Goal: Communication & Community: Answer question/provide support

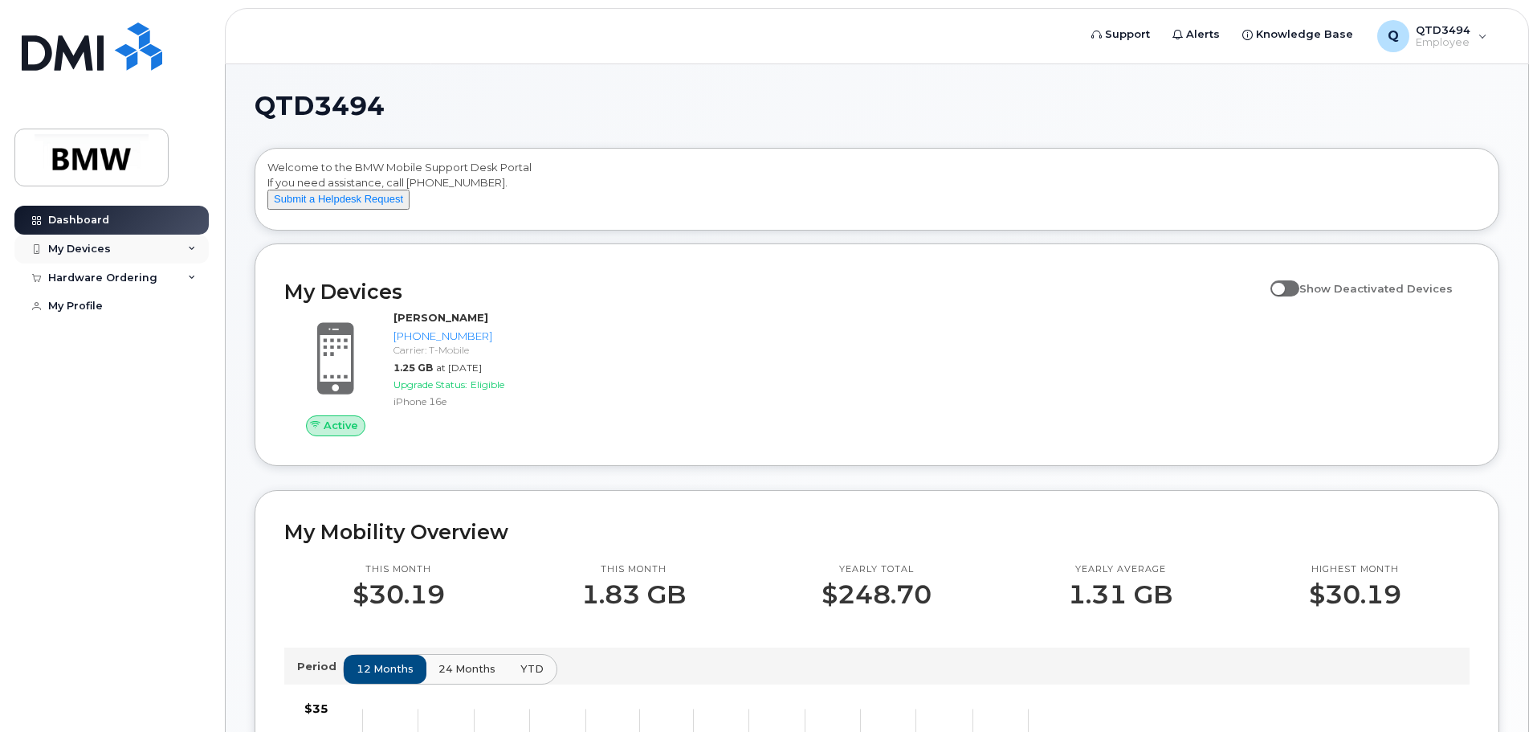
click at [85, 252] on div "My Devices" at bounding box center [79, 249] width 63 height 13
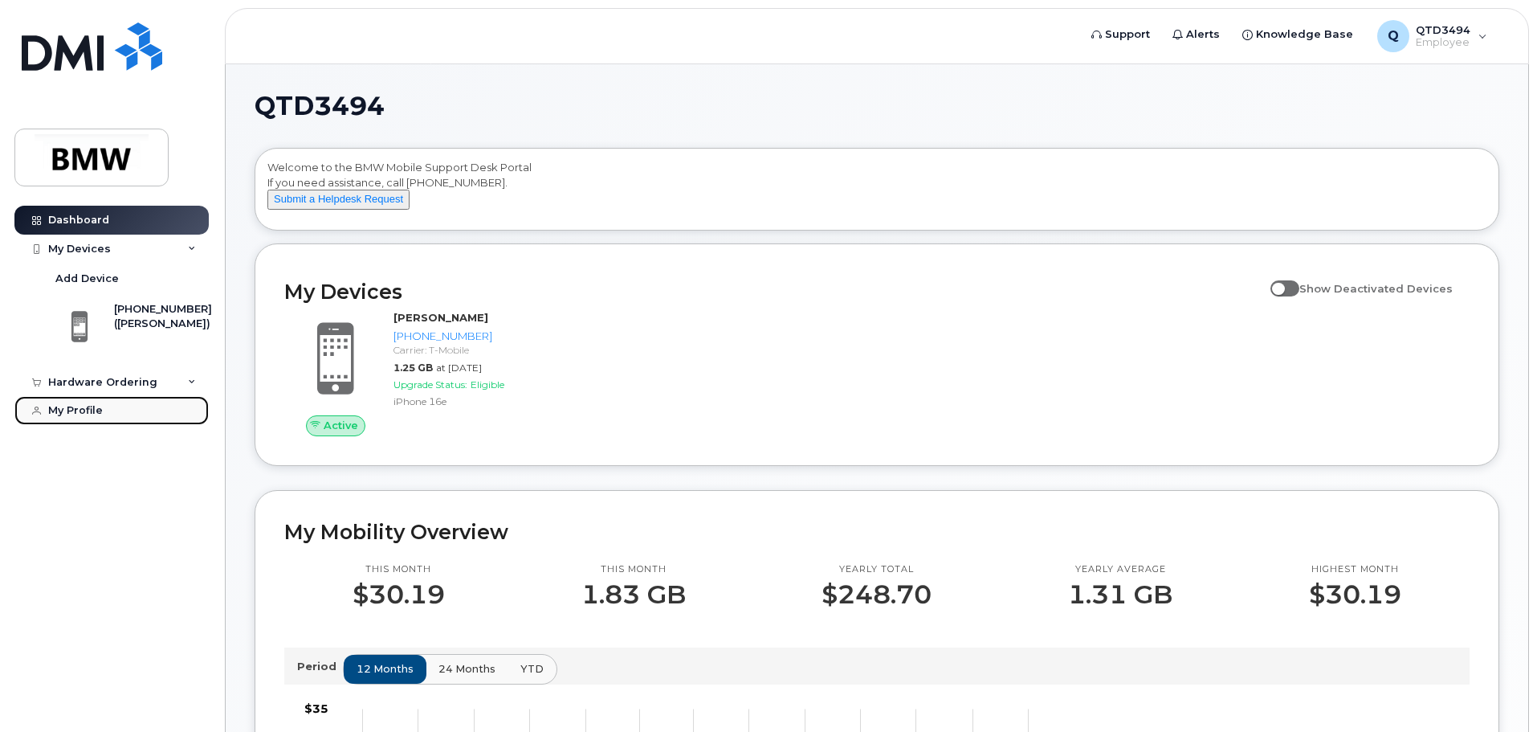
click at [86, 410] on div "My Profile" at bounding box center [75, 410] width 55 height 13
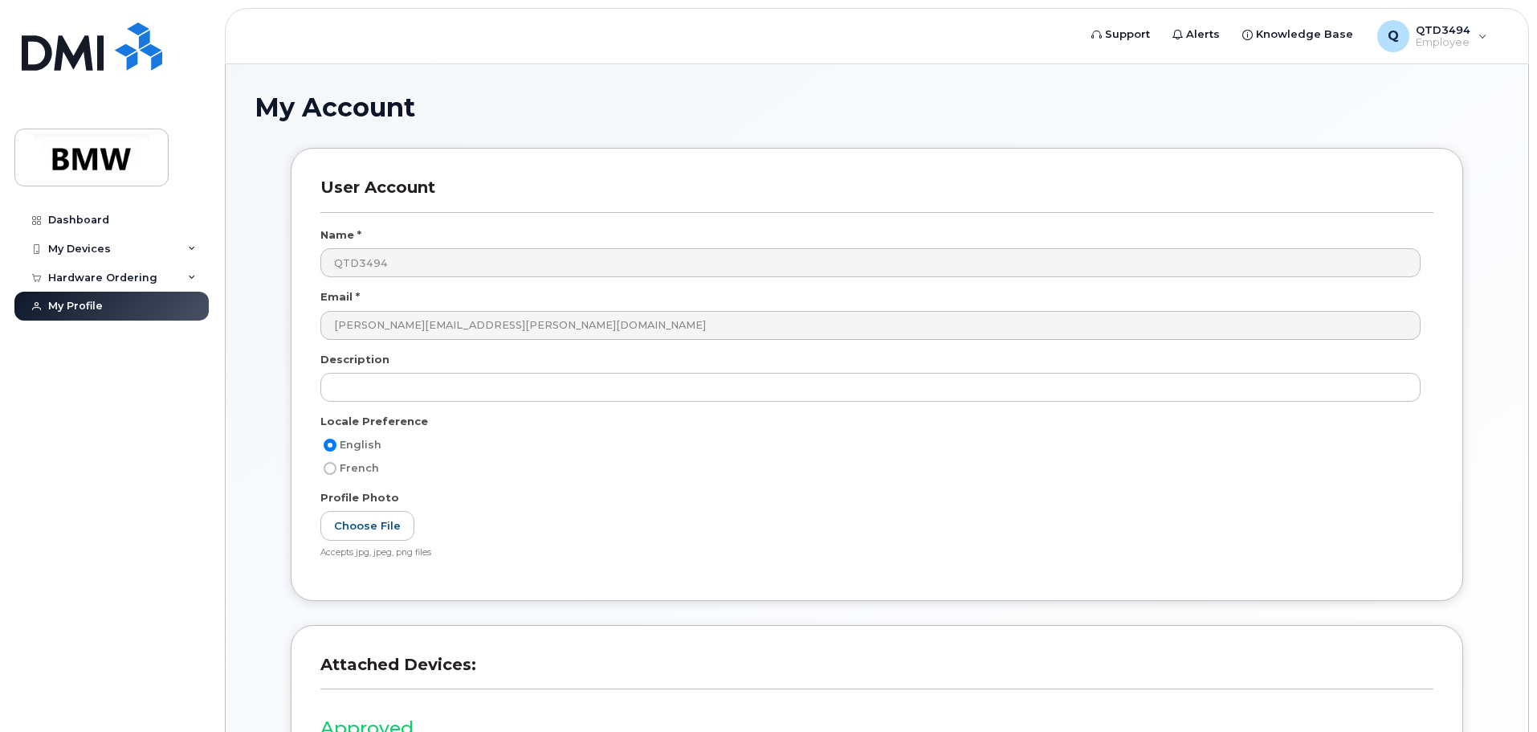
click at [59, 408] on div "Dashboard My Devices Add Device 864-603-0657 (Jeff Ballenger) Hardware Ordering…" at bounding box center [113, 457] width 198 height 502
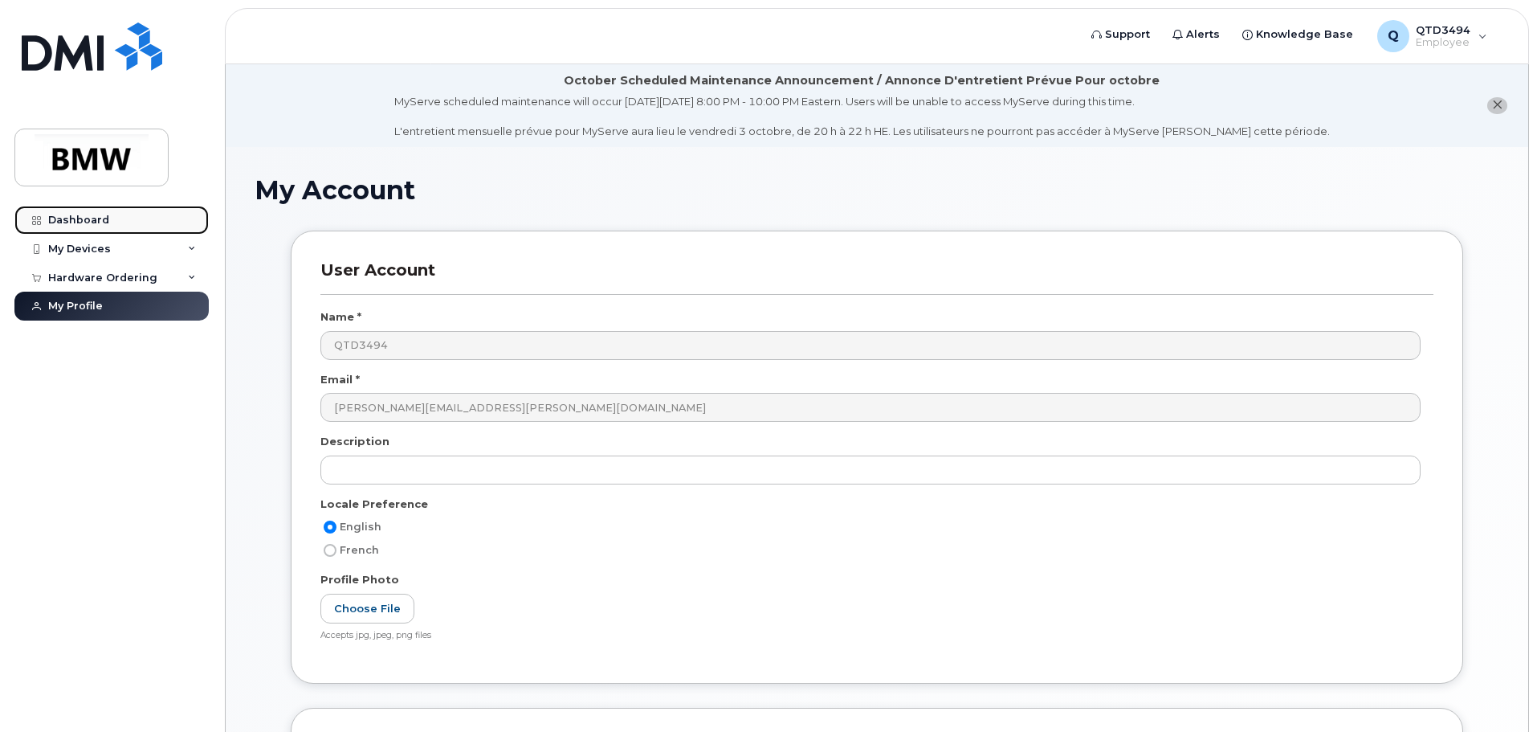
click at [69, 218] on div "Dashboard" at bounding box center [78, 220] width 61 height 13
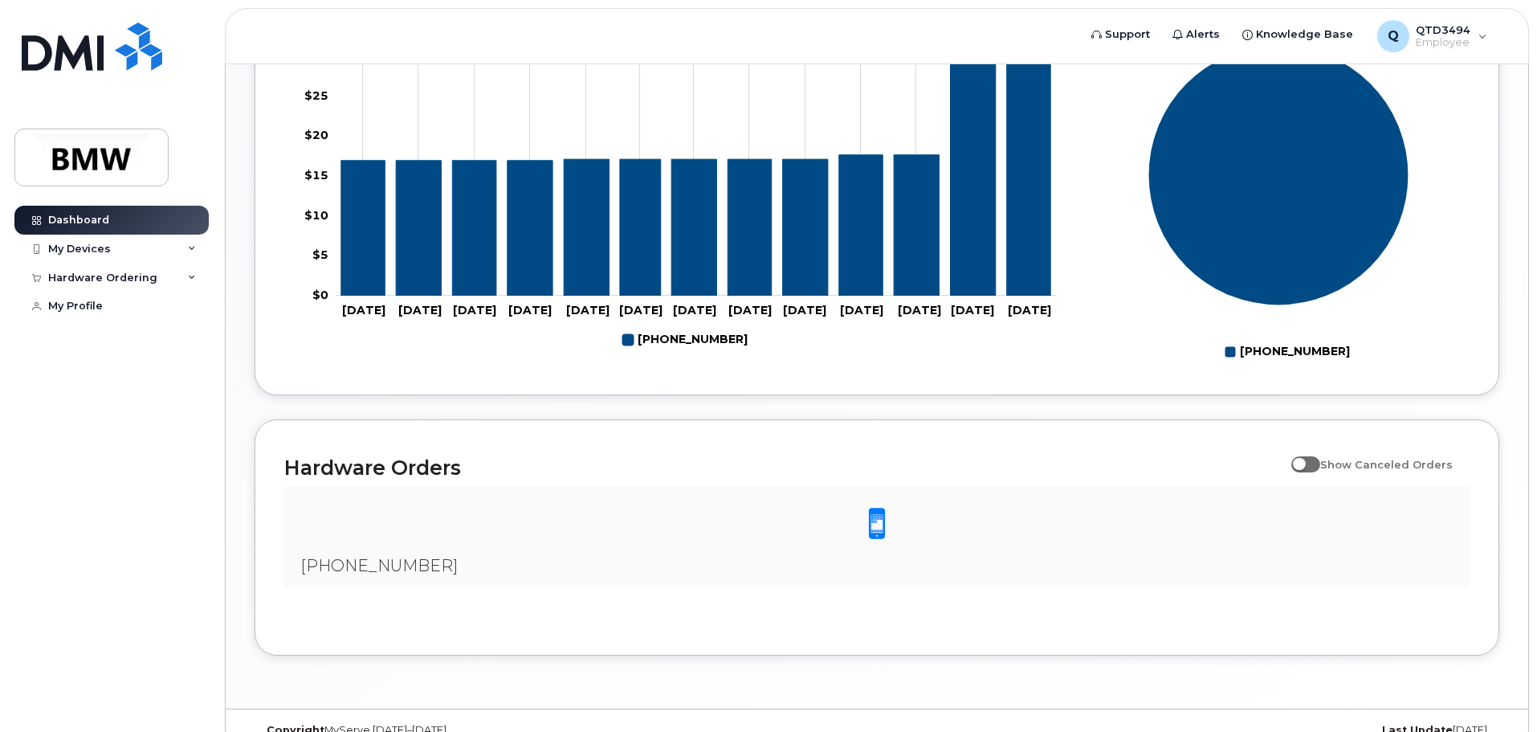
scroll to position [737, 0]
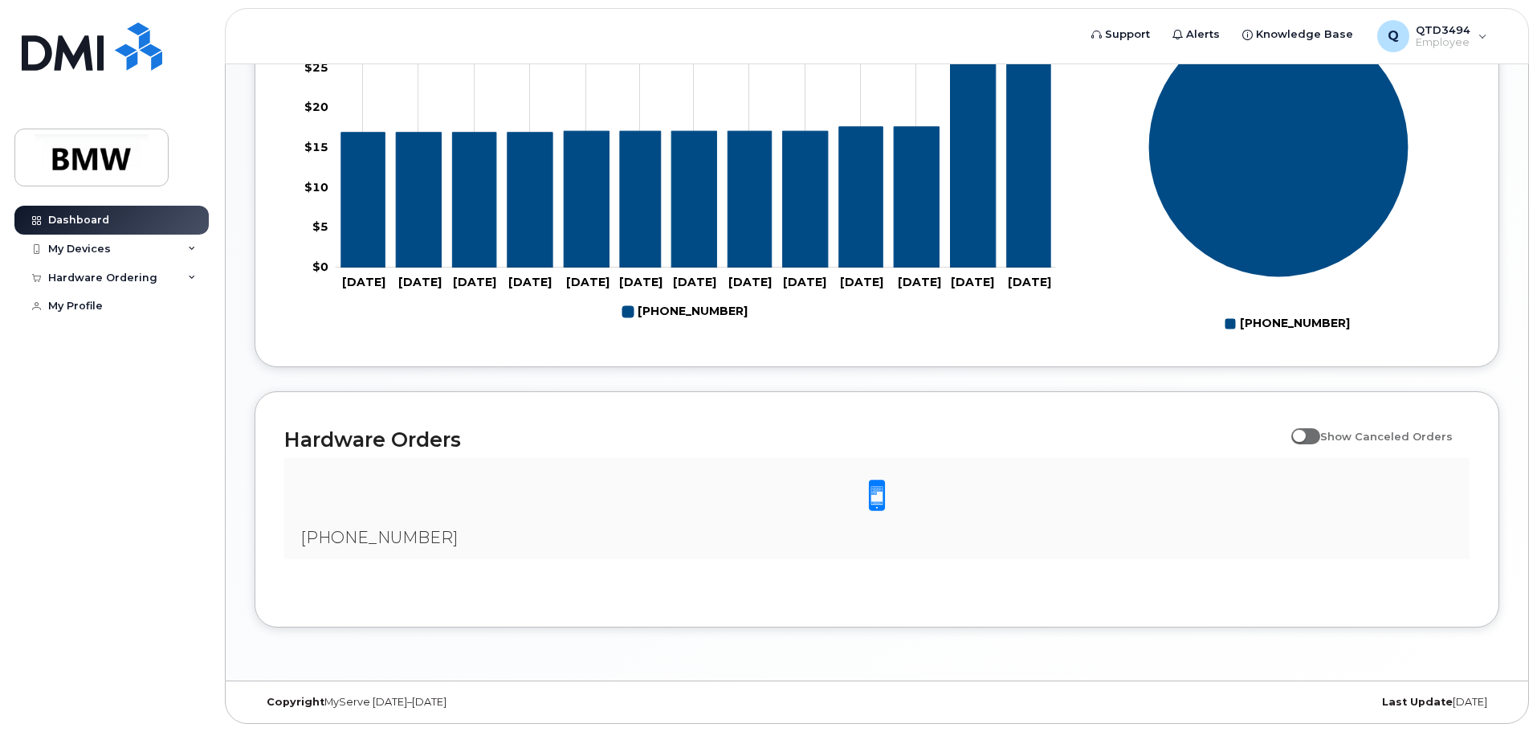
click at [877, 497] on span at bounding box center [877, 496] width 32 height 34
click at [85, 250] on div "My Devices" at bounding box center [79, 249] width 63 height 13
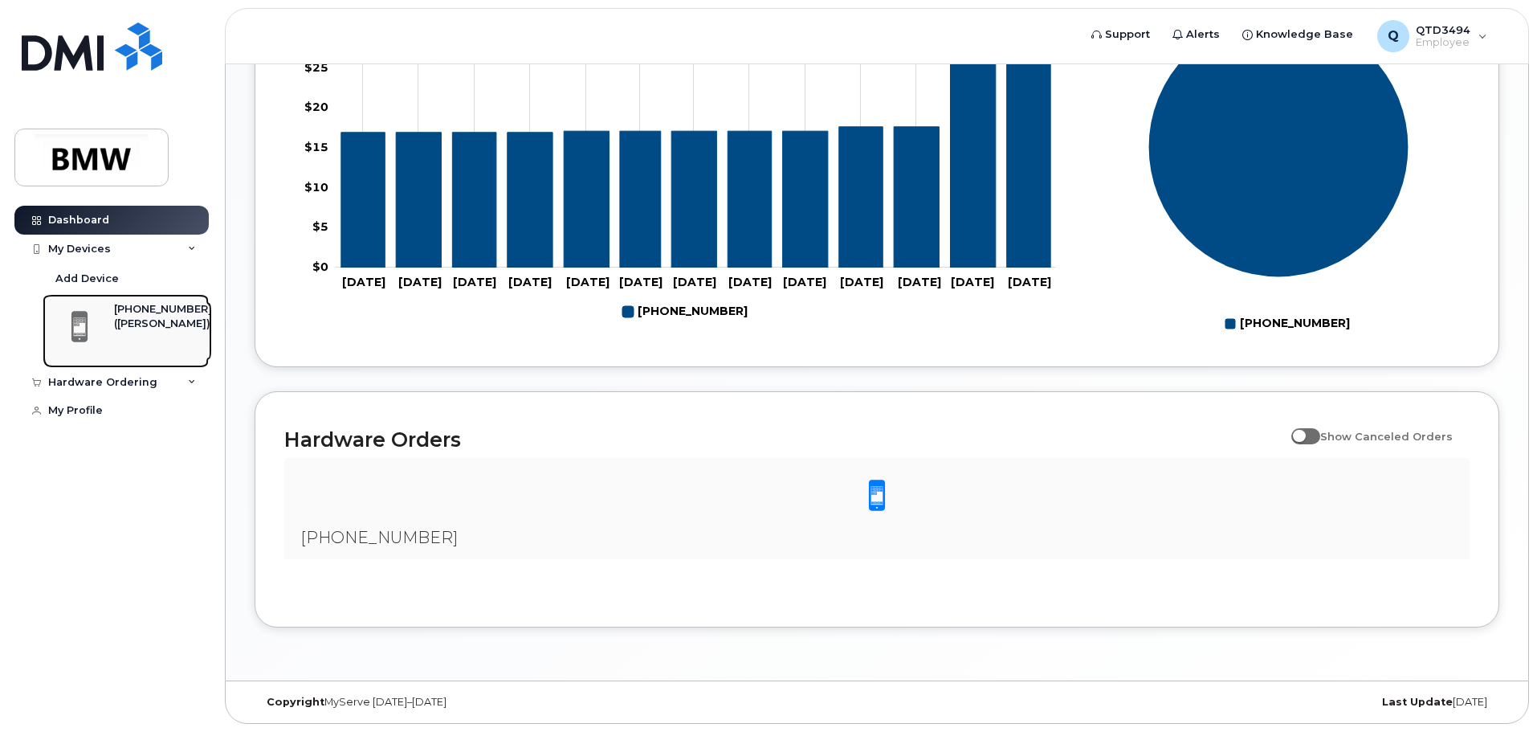
click at [129, 312] on div "[PHONE_NUMBER]" at bounding box center [163, 309] width 98 height 14
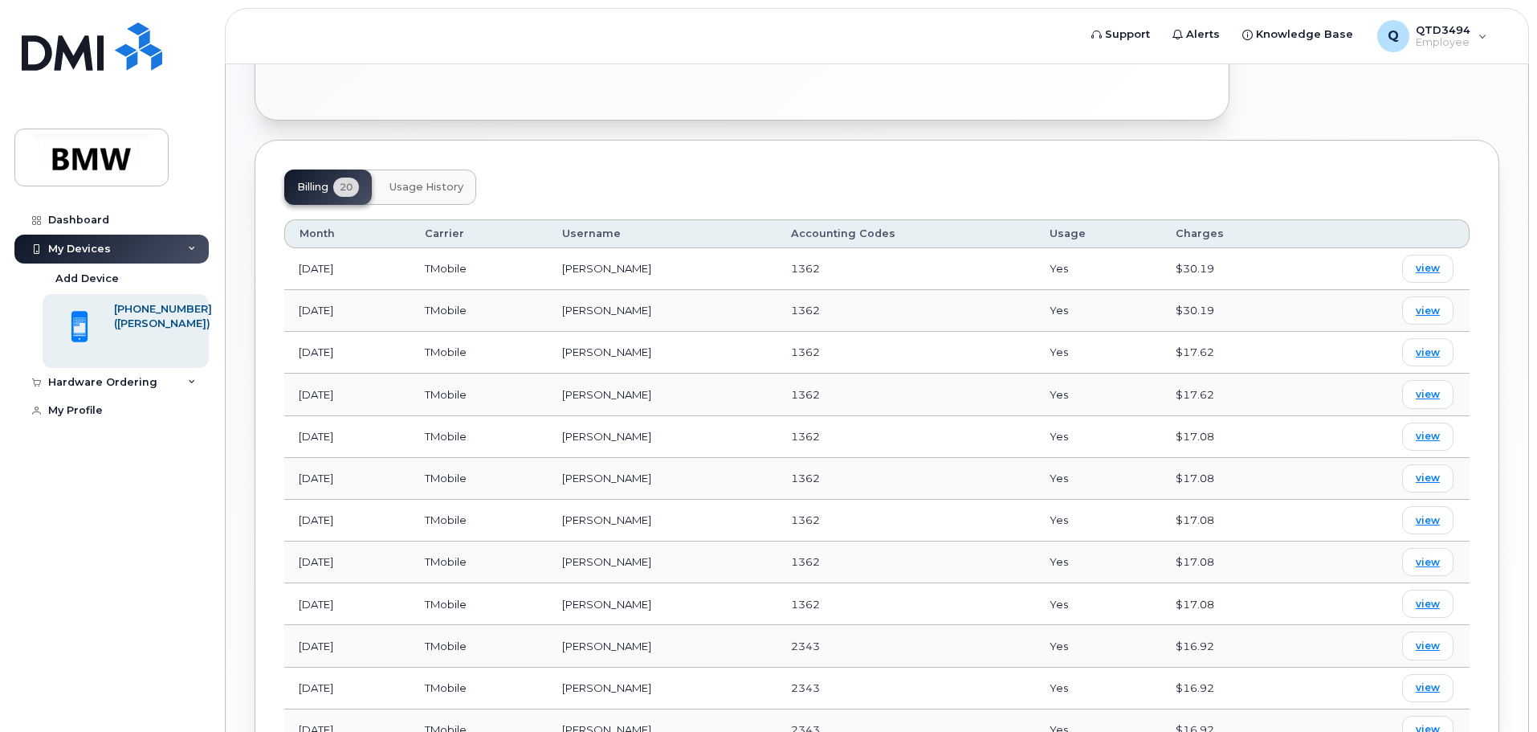
scroll to position [579, 0]
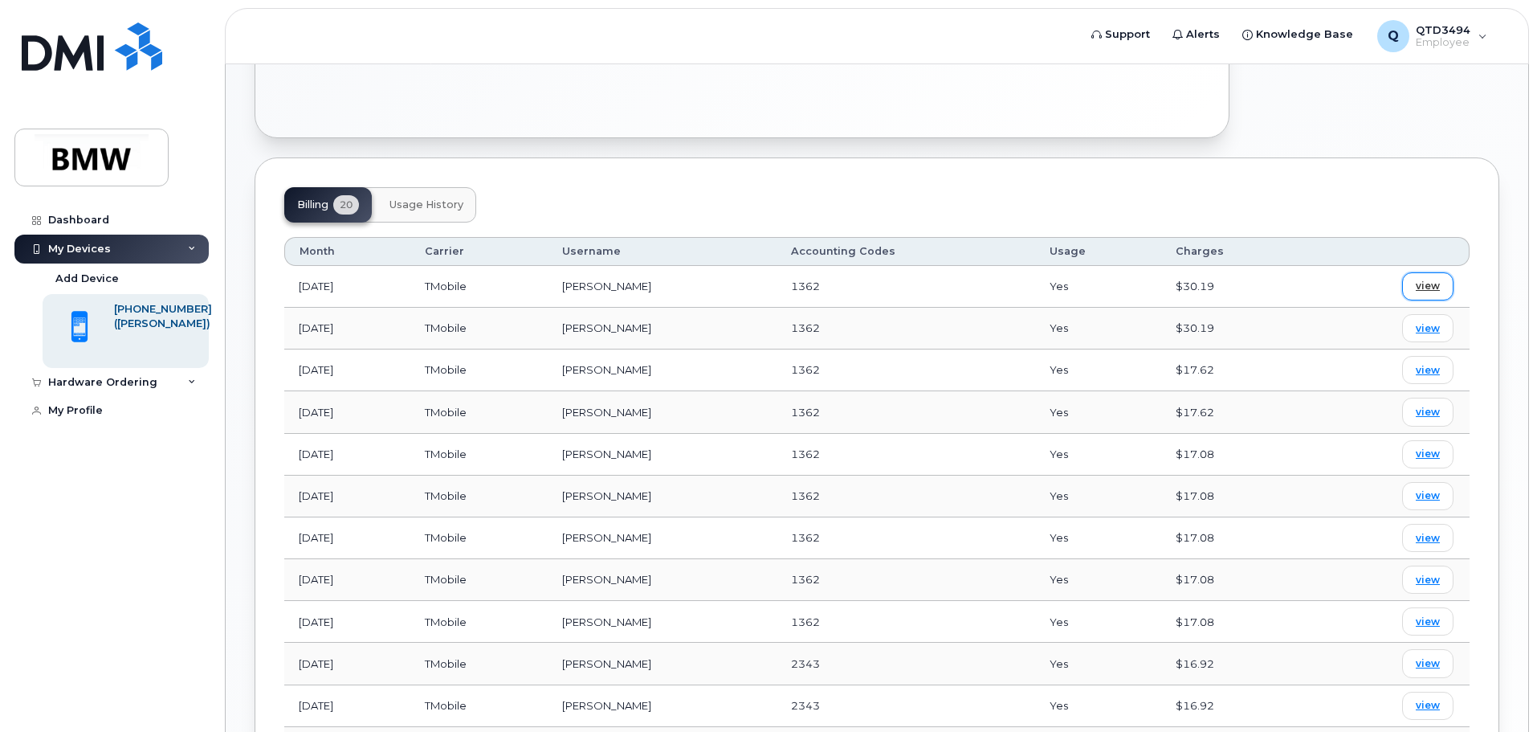
click at [1429, 279] on span "view" at bounding box center [1428, 286] width 24 height 14
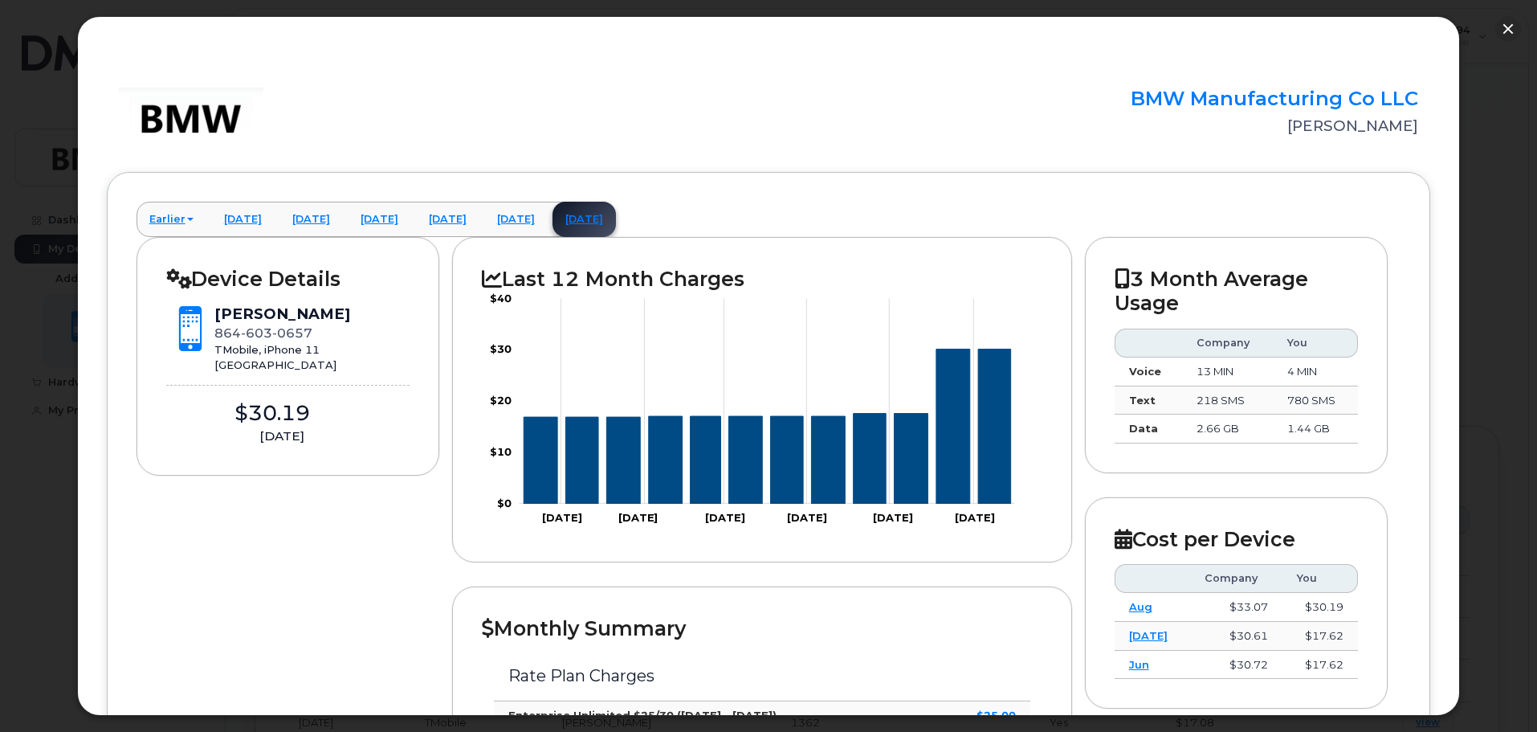
scroll to position [258, 0]
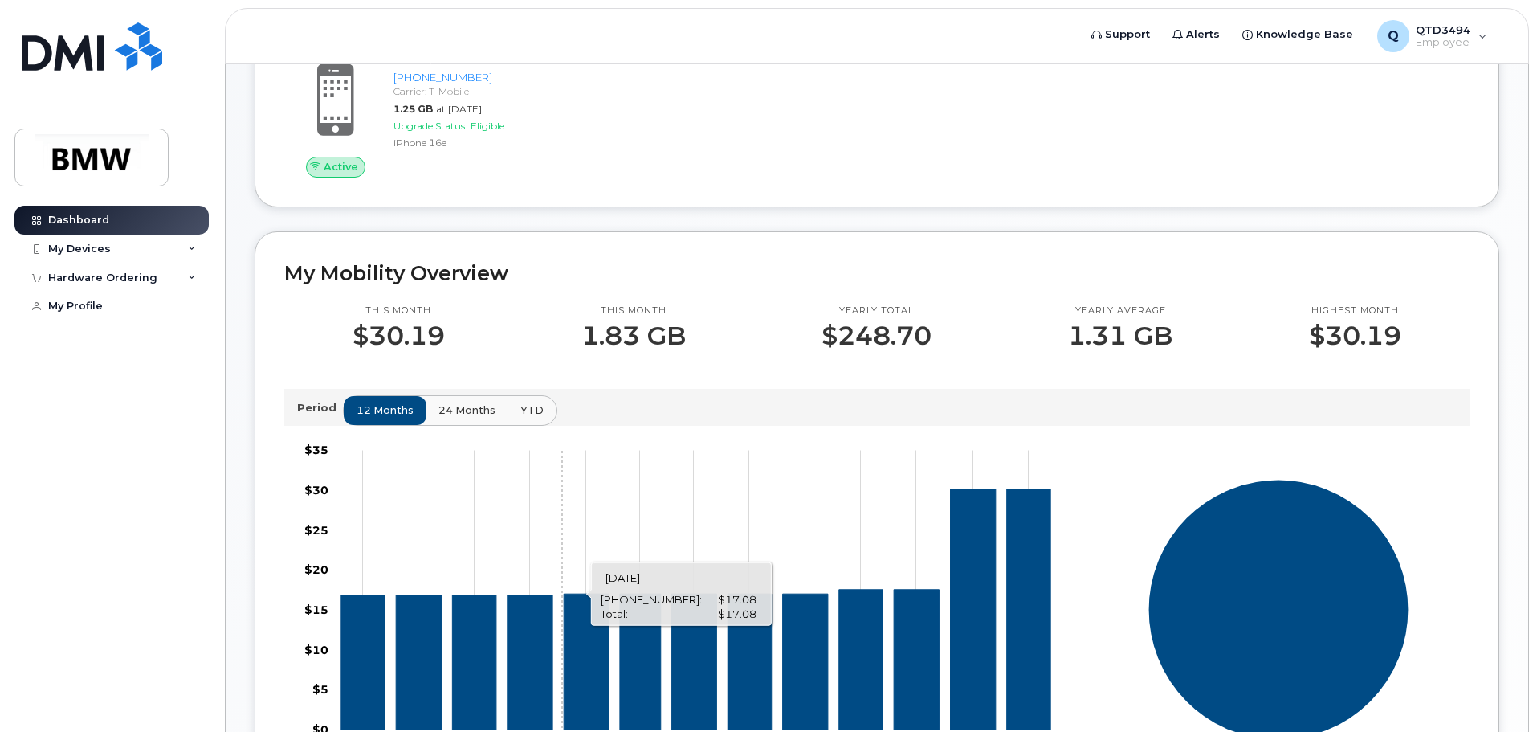
scroll to position [14, 0]
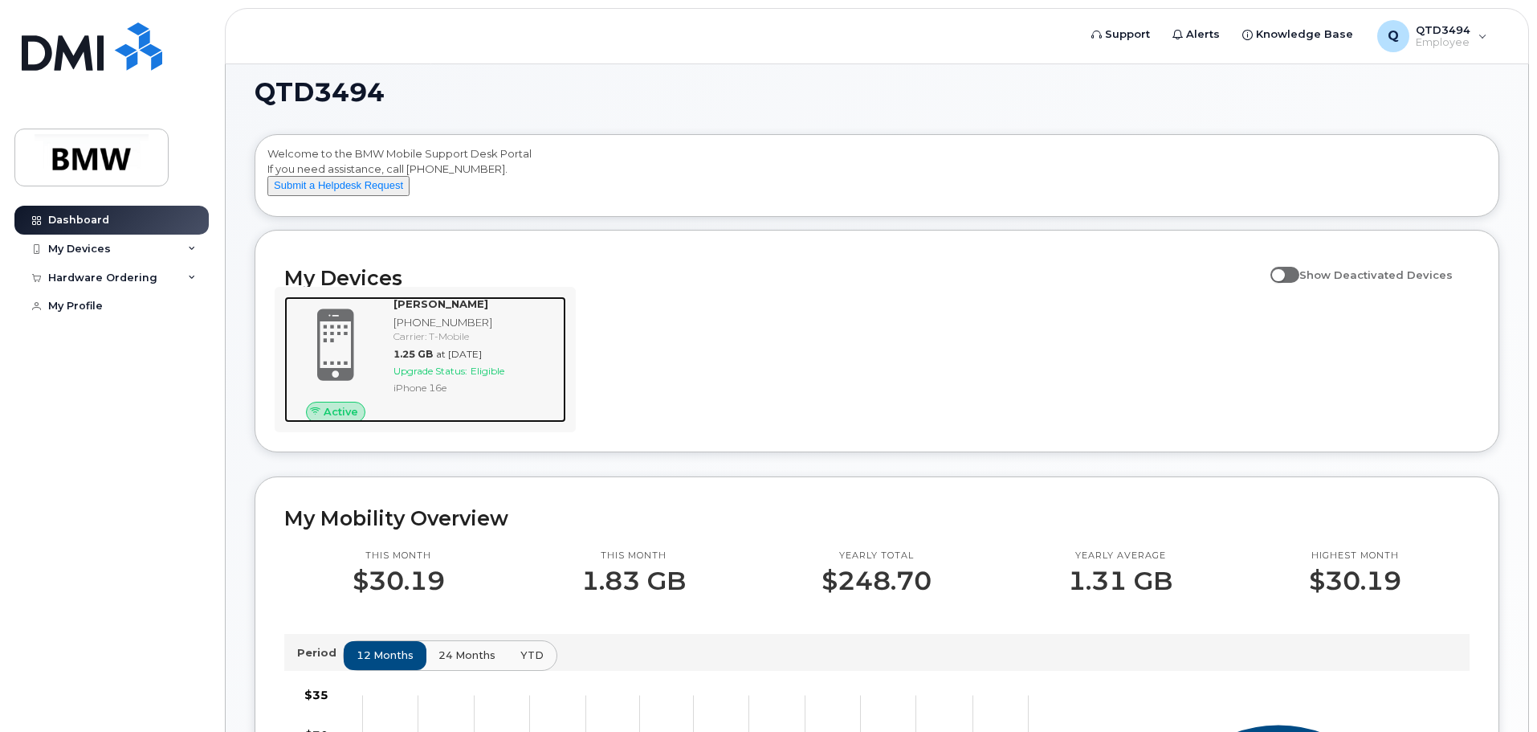
click at [336, 370] on span at bounding box center [335, 344] width 77 height 81
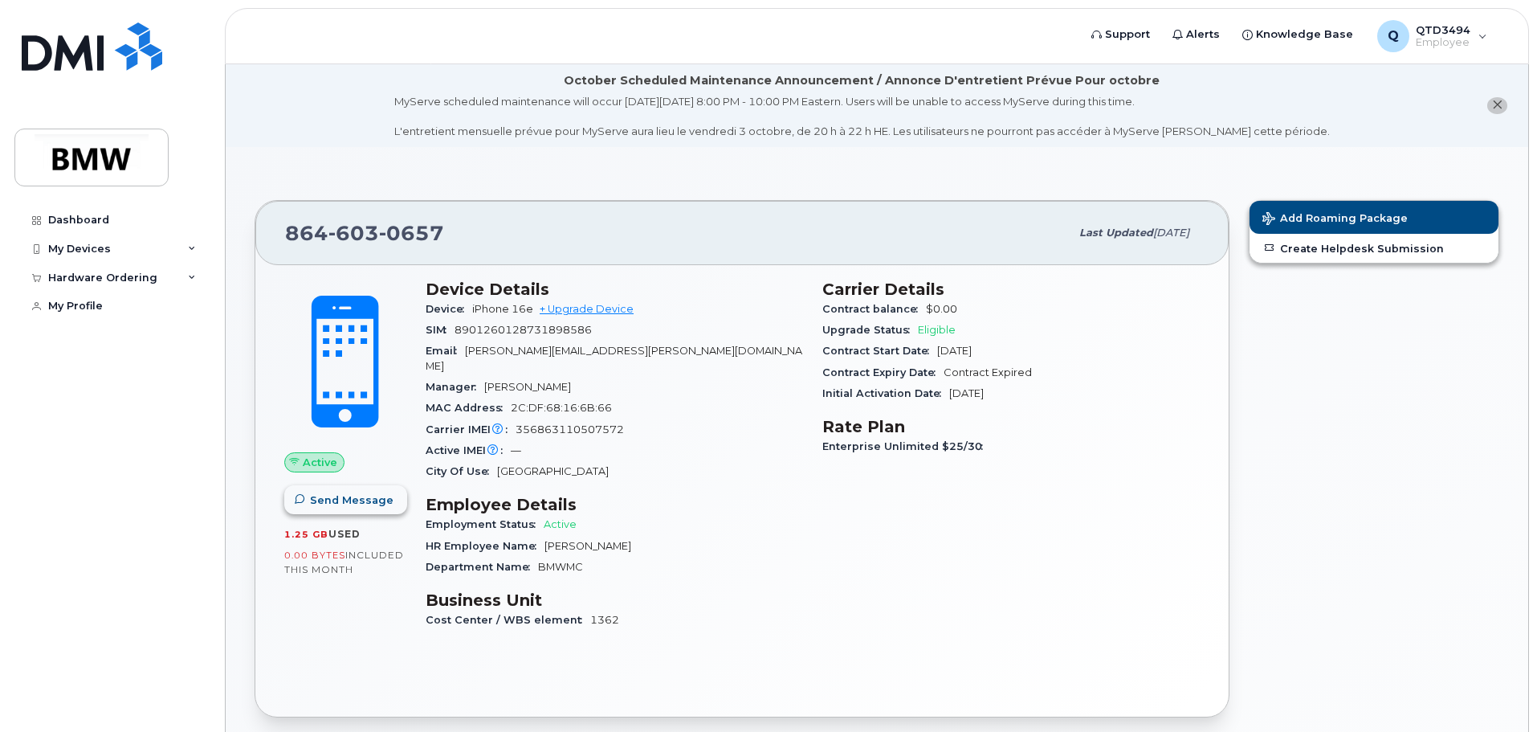
click at [338, 500] on span "Send Message" at bounding box center [352, 499] width 84 height 15
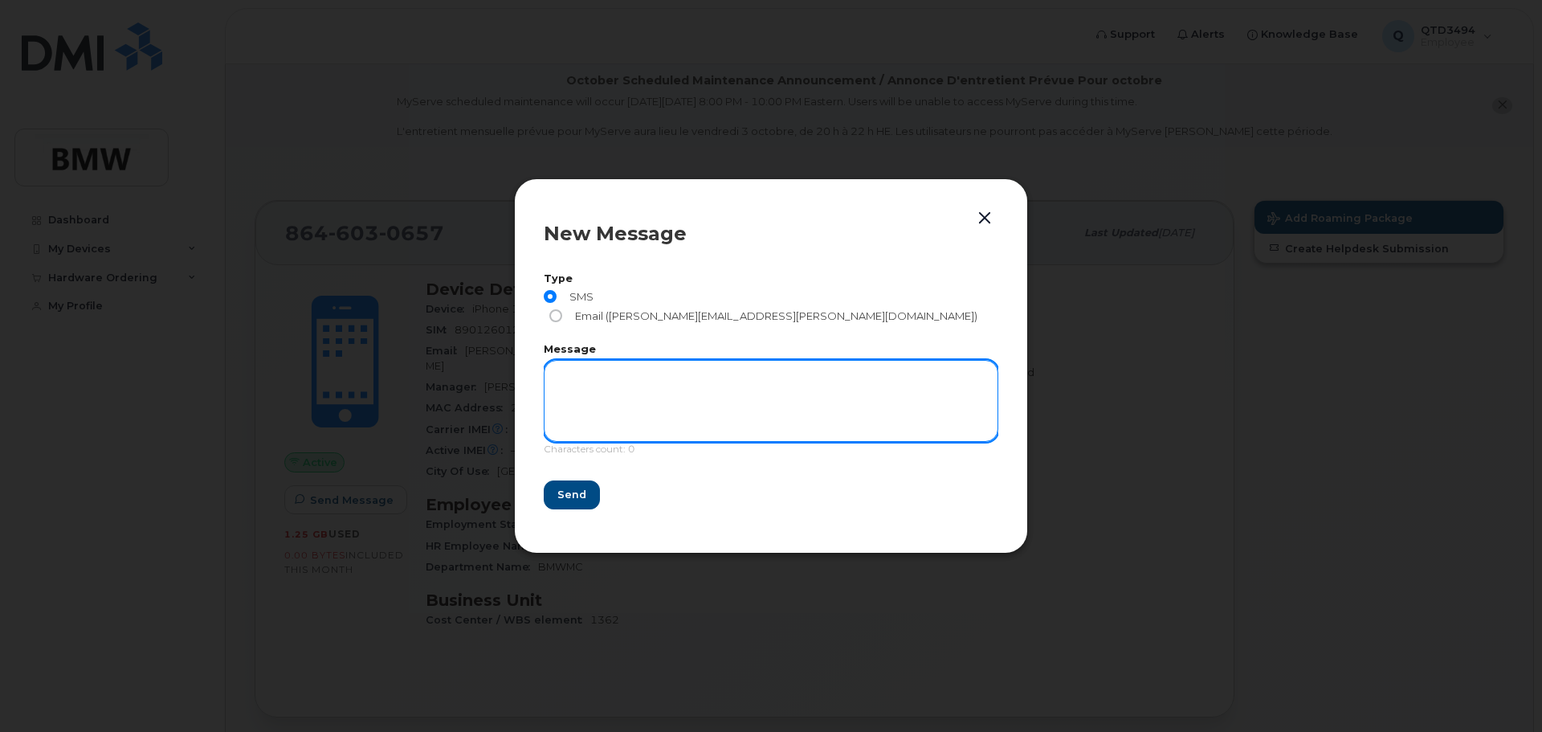
click at [596, 363] on textarea at bounding box center [771, 401] width 455 height 82
type textarea "Need to change cost center over to 2650 section leader Bobby Underwood starting…"
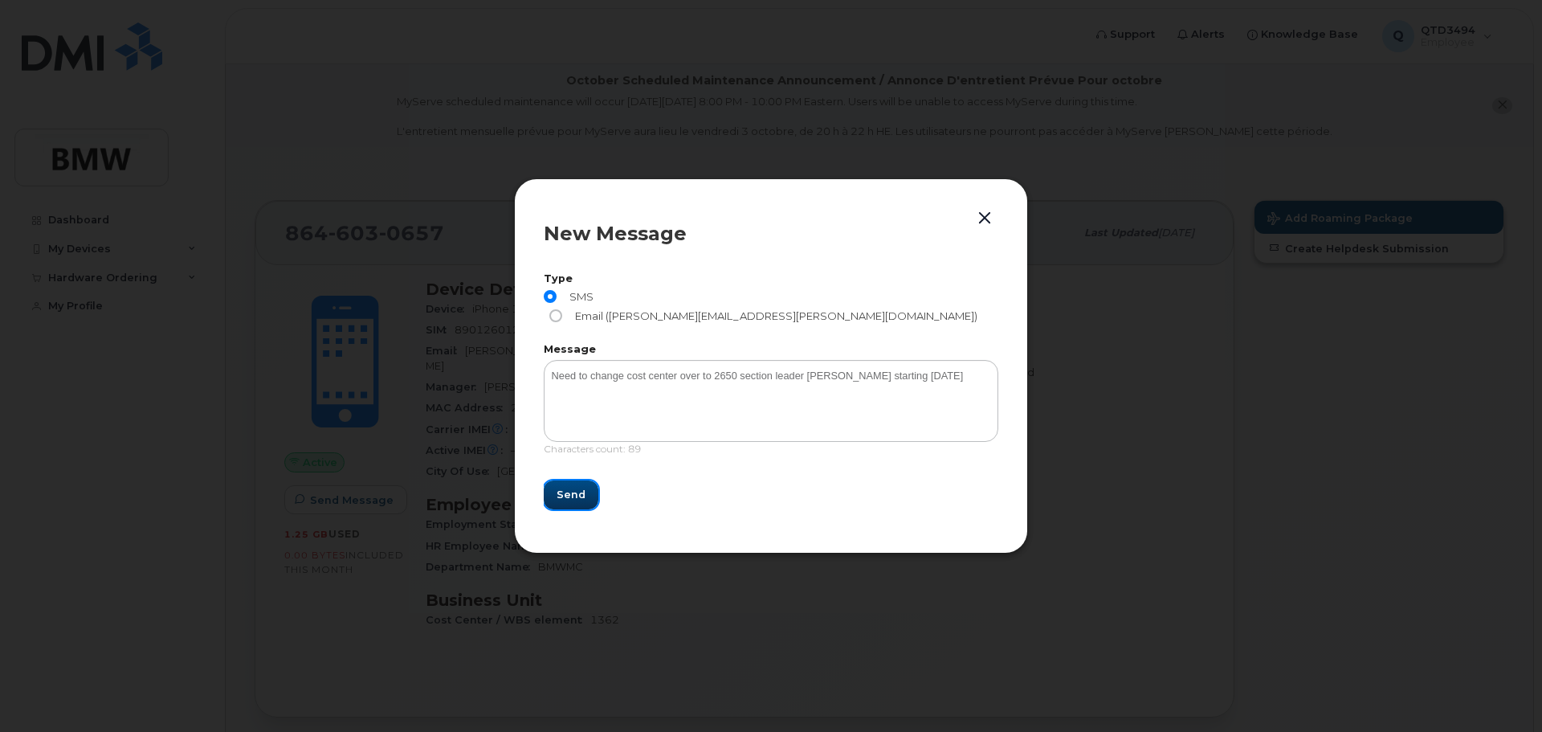
click at [563, 487] on span "Send" at bounding box center [571, 494] width 29 height 15
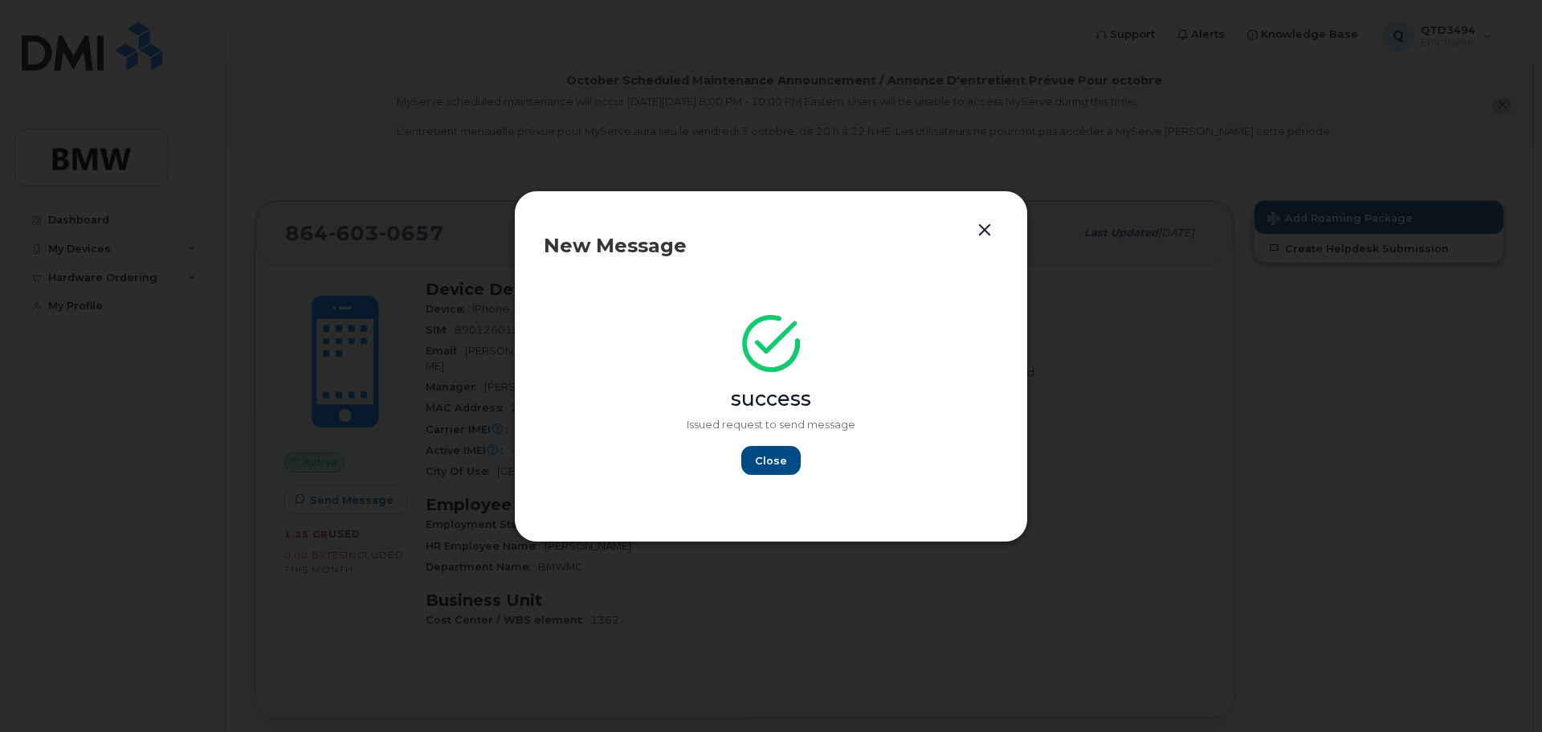
click at [985, 229] on button "button" at bounding box center [985, 230] width 24 height 22
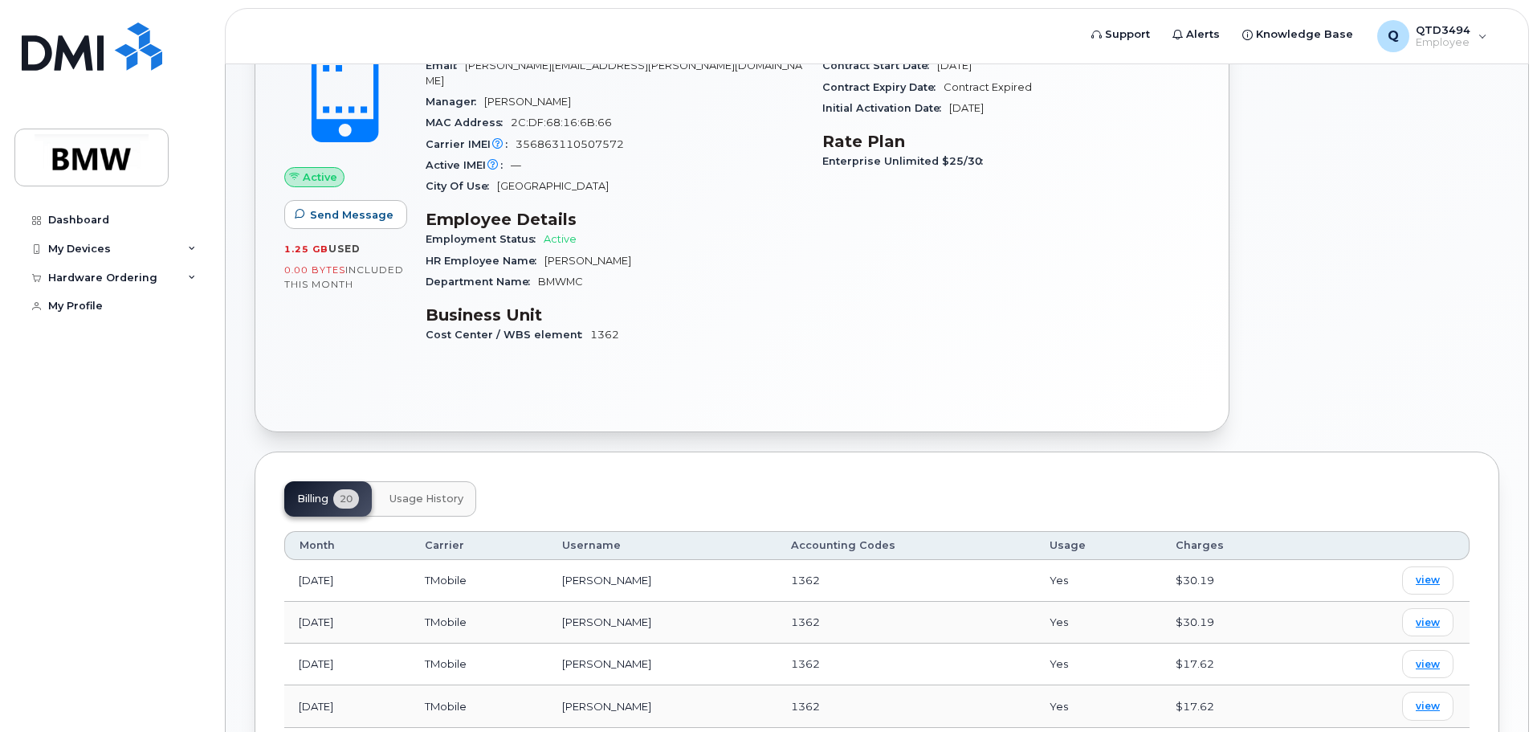
scroll to position [321, 0]
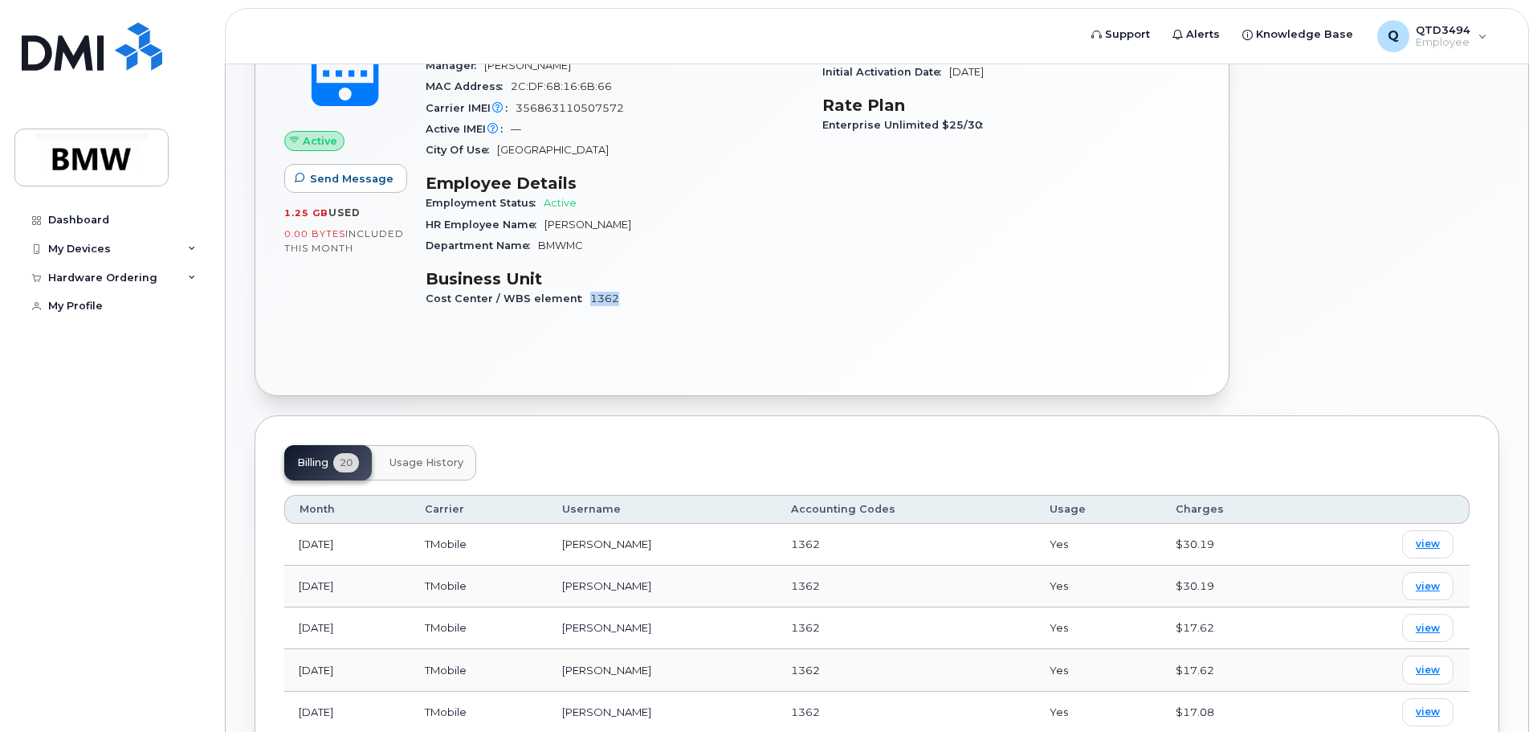
drag, startPoint x: 610, startPoint y: 279, endPoint x: 571, endPoint y: 281, distance: 38.6
click at [571, 288] on div "Cost Center / WBS element 1362" at bounding box center [615, 298] width 378 height 21
click at [668, 292] on div "Cost Center / WBS element 1362" at bounding box center [615, 298] width 378 height 21
click at [660, 269] on h3 "Business Unit" at bounding box center [615, 278] width 378 height 19
click at [832, 496] on th "Accounting Codes" at bounding box center [906, 509] width 259 height 29
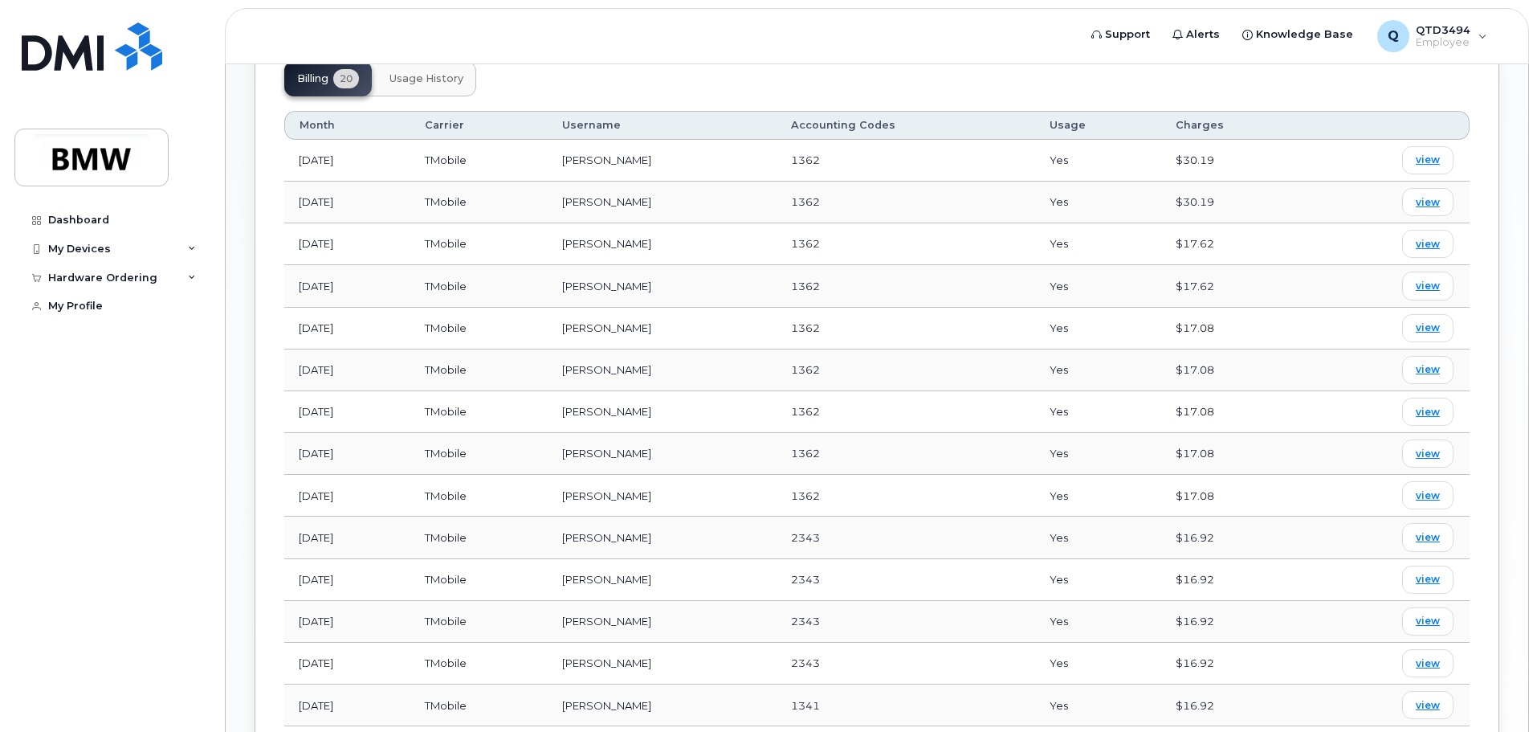
scroll to position [659, 0]
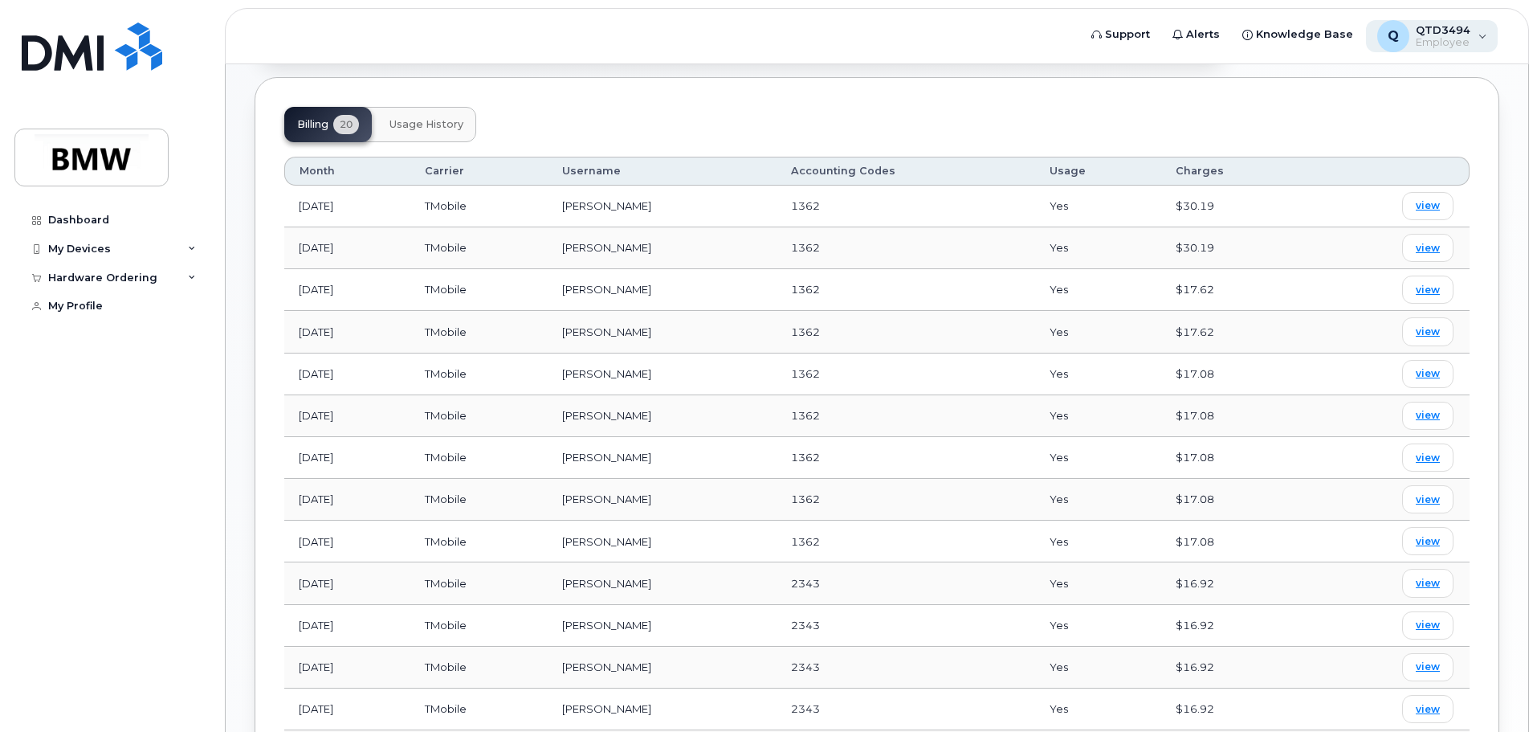
click at [1481, 43] on div "Q QTD3494 Employee" at bounding box center [1432, 36] width 133 height 32
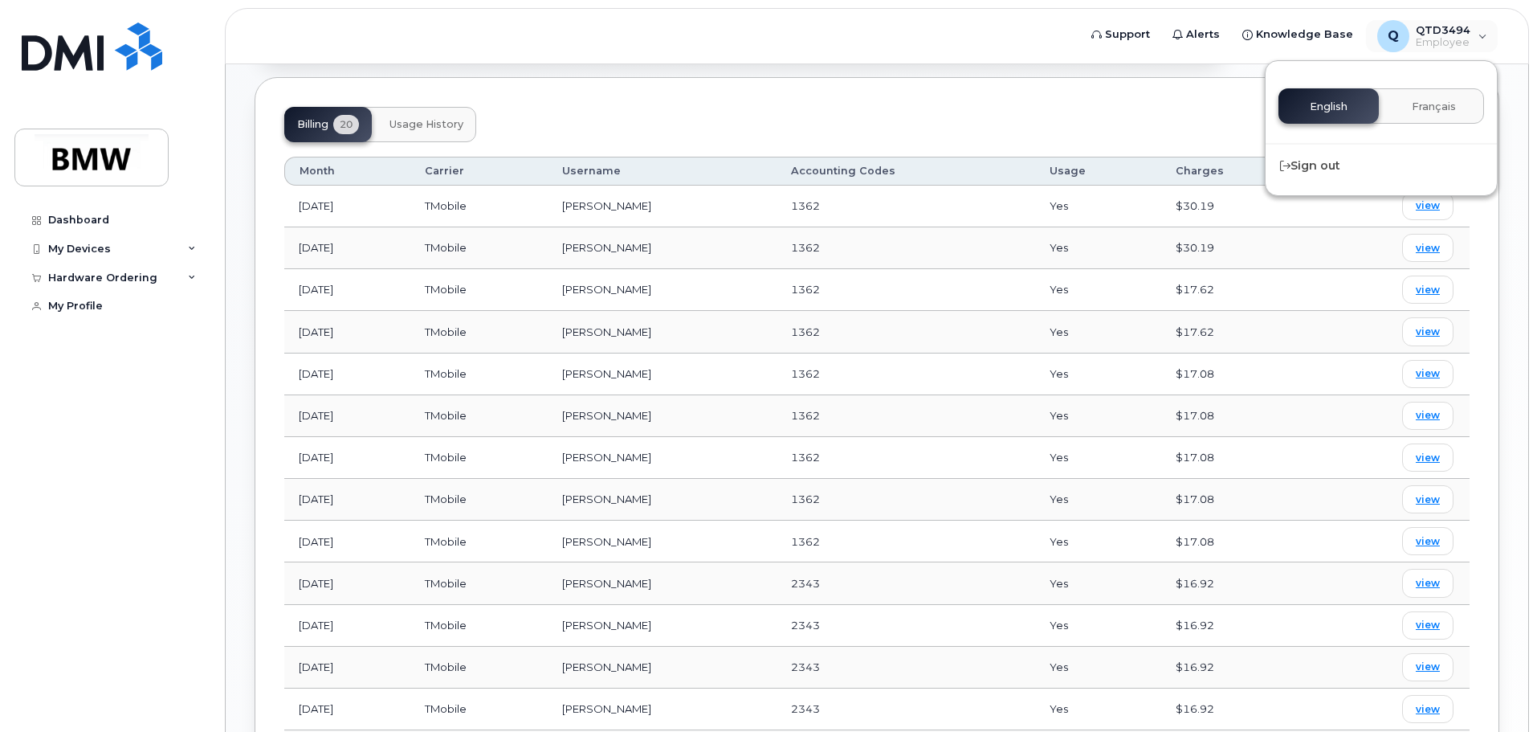
click at [1110, 52] on div "Support Alerts Knowledge Base Q QTD3494 Employee English Français Sign out" at bounding box center [1290, 35] width 420 height 35
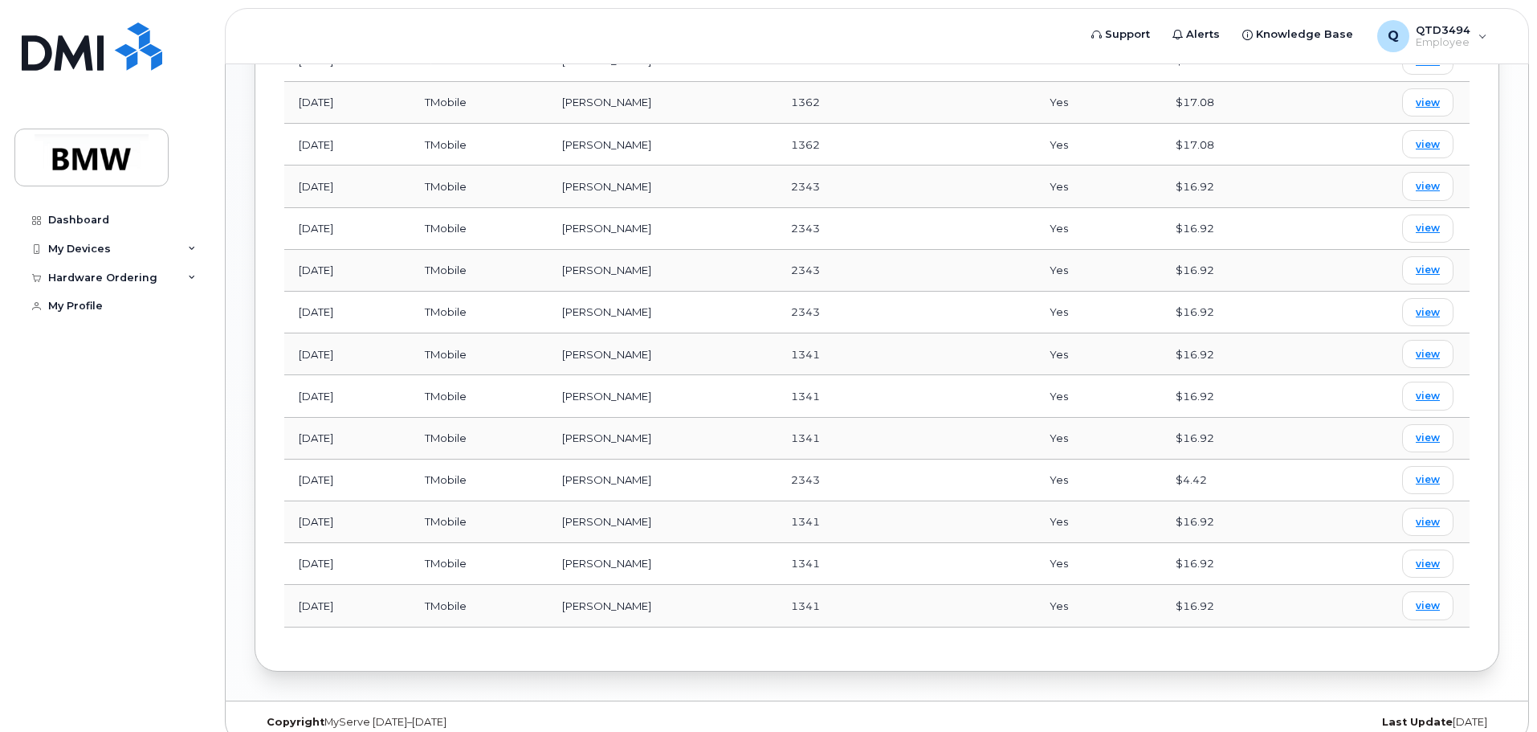
scroll to position [1061, 0]
